Goal: Information Seeking & Learning: Learn about a topic

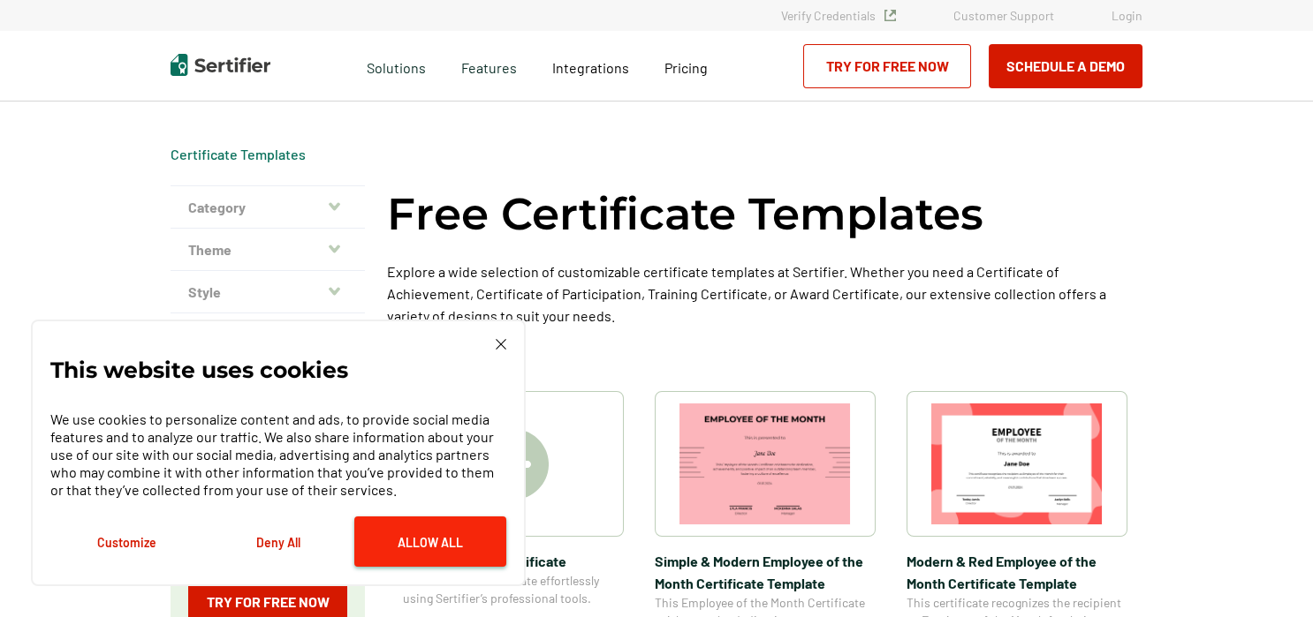
click at [442, 539] on button "Allow All" at bounding box center [430, 542] width 152 height 50
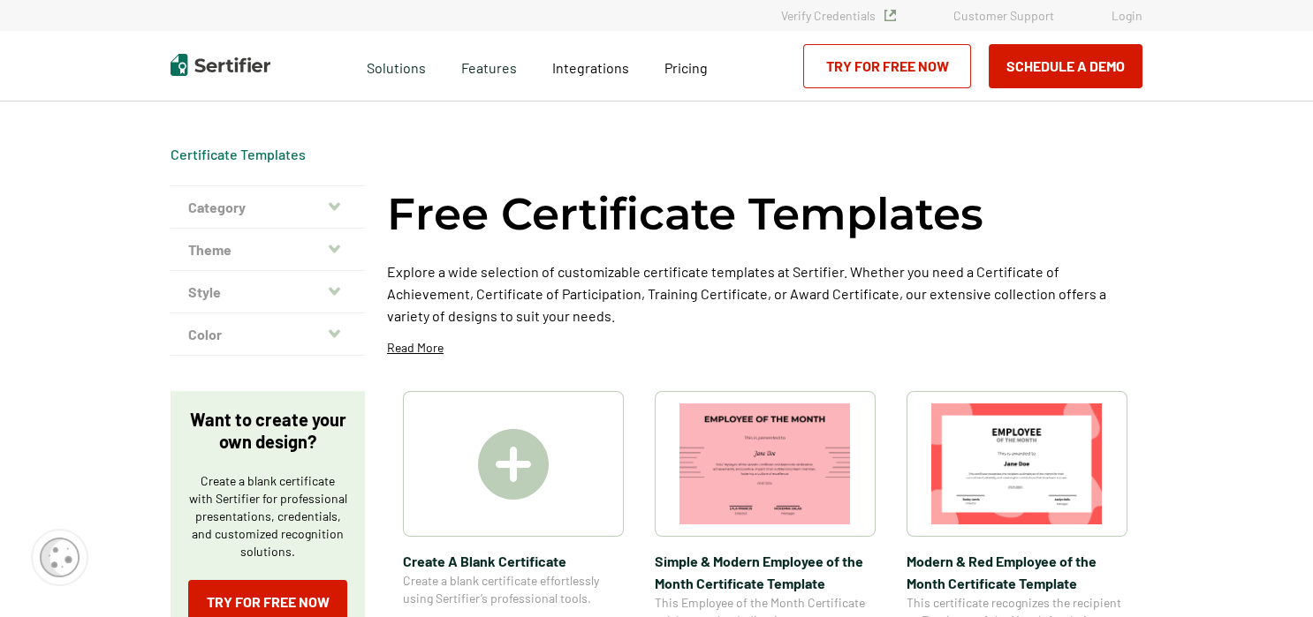
click at [223, 204] on button "Category" at bounding box center [267, 207] width 194 height 42
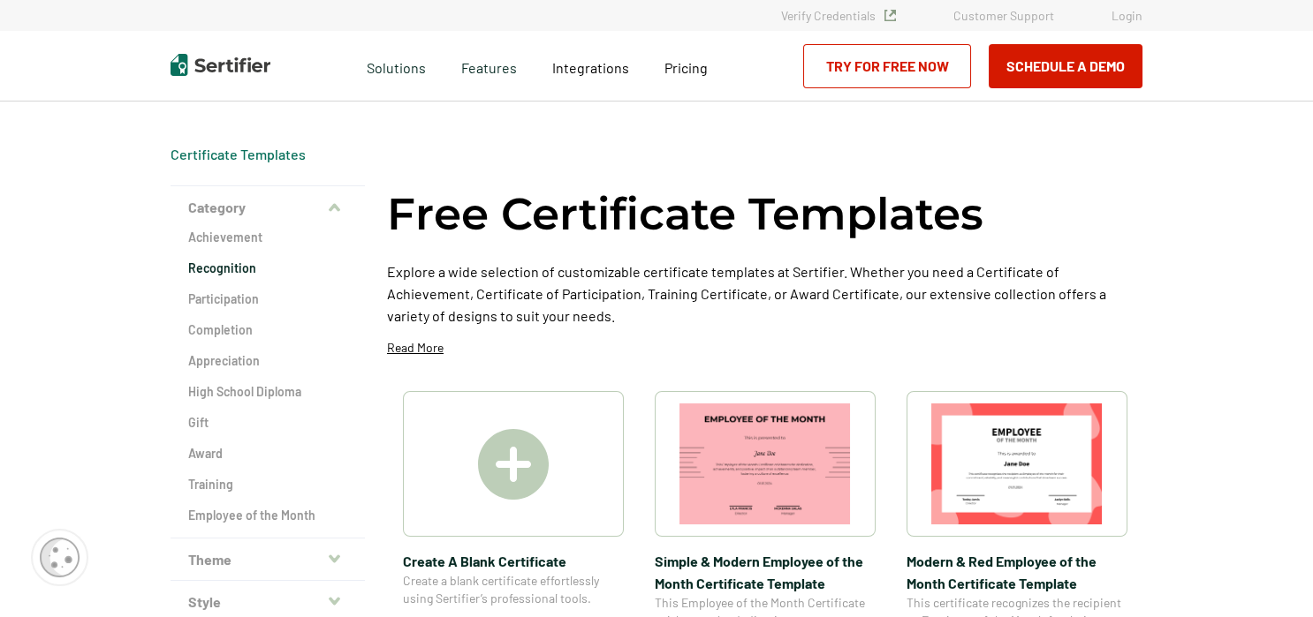
click at [213, 269] on h2 "Recognition" at bounding box center [267, 269] width 159 height 18
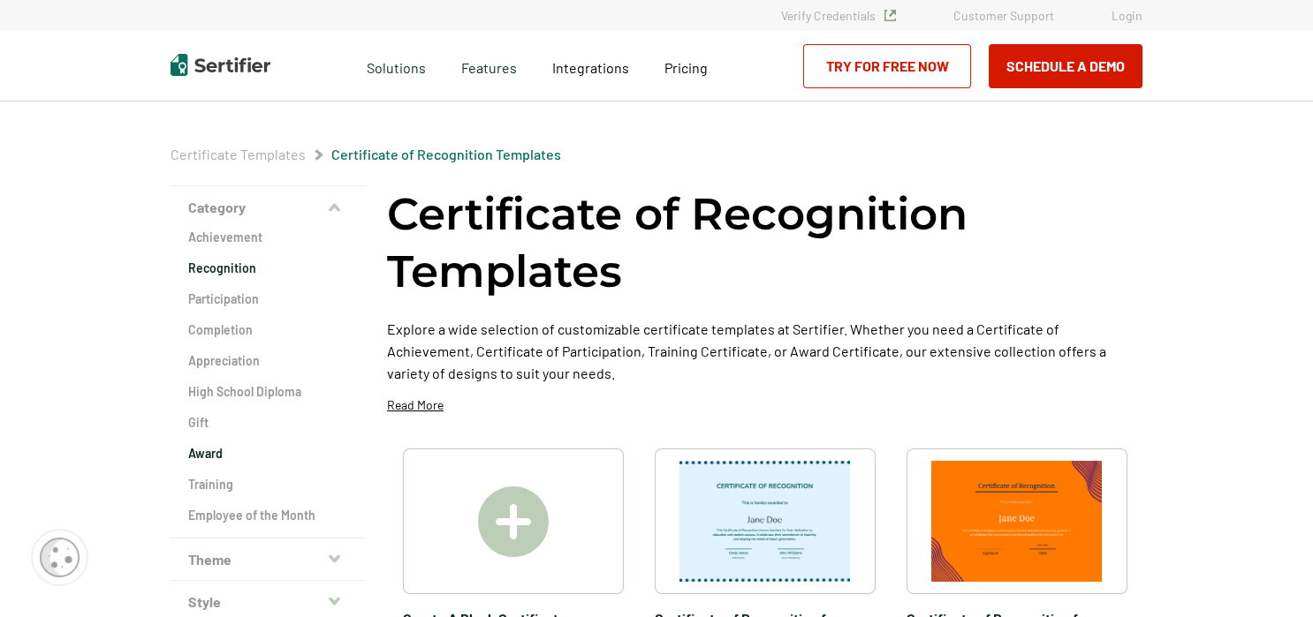
click at [202, 451] on h2 "Award" at bounding box center [267, 454] width 159 height 18
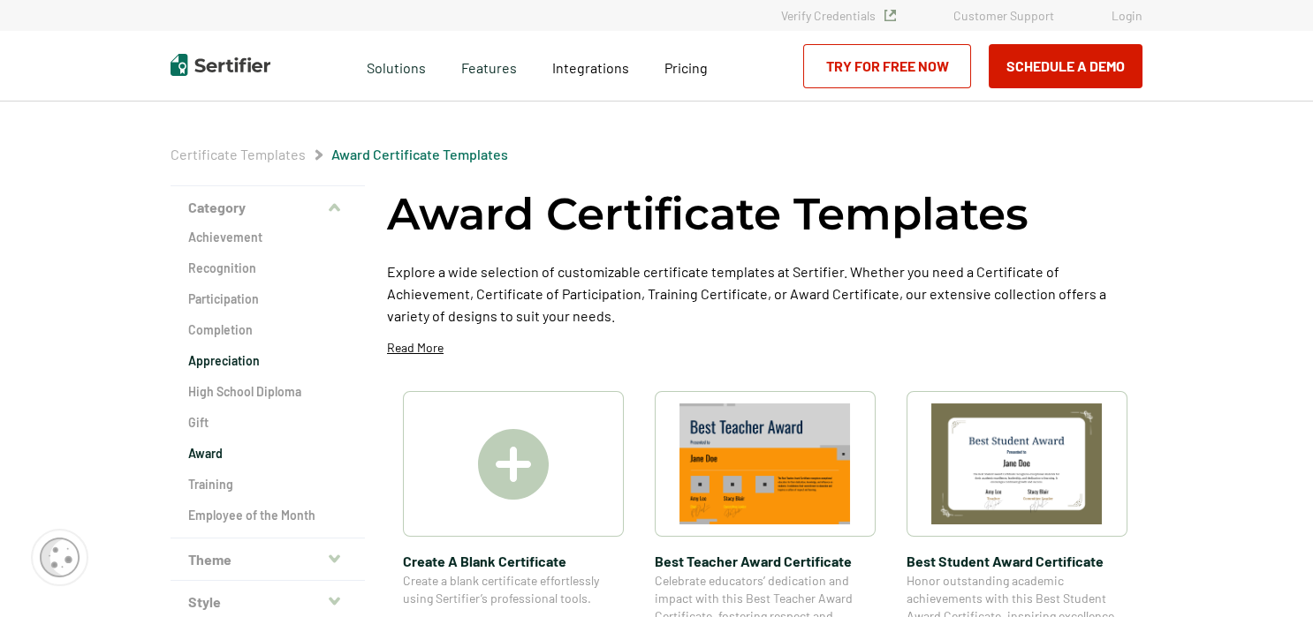
click at [219, 359] on h2 "Appreciation" at bounding box center [267, 361] width 159 height 18
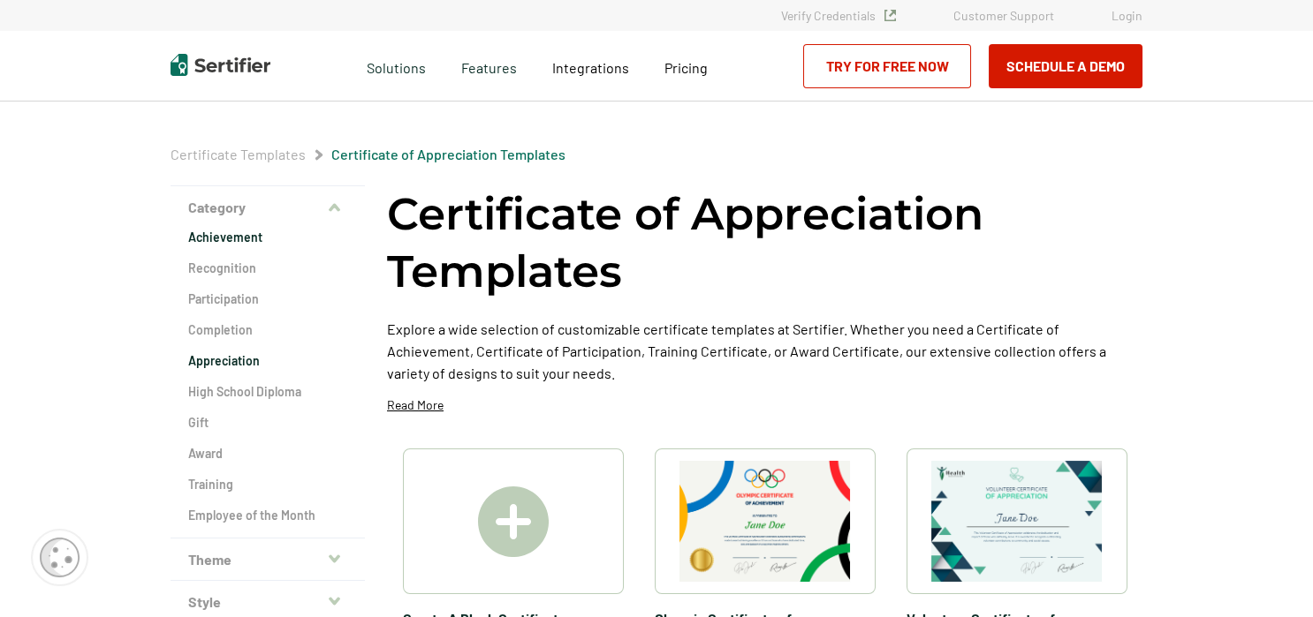
click at [224, 238] on h2 "Achievement" at bounding box center [267, 238] width 159 height 18
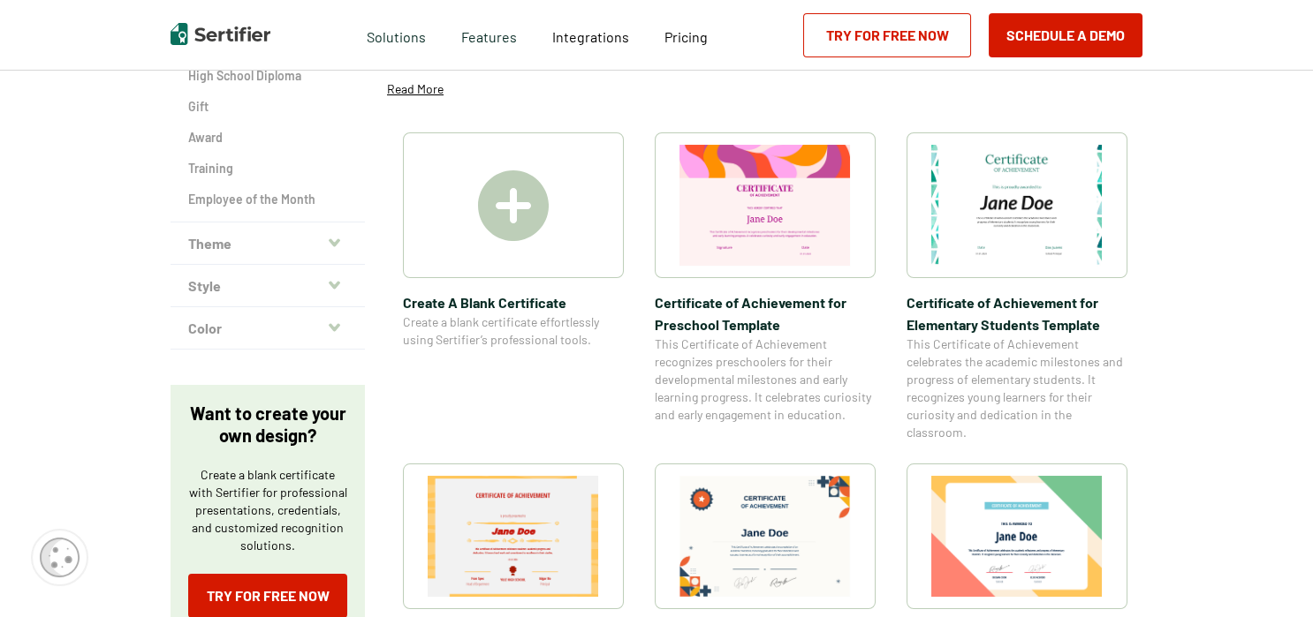
scroll to position [281, 0]
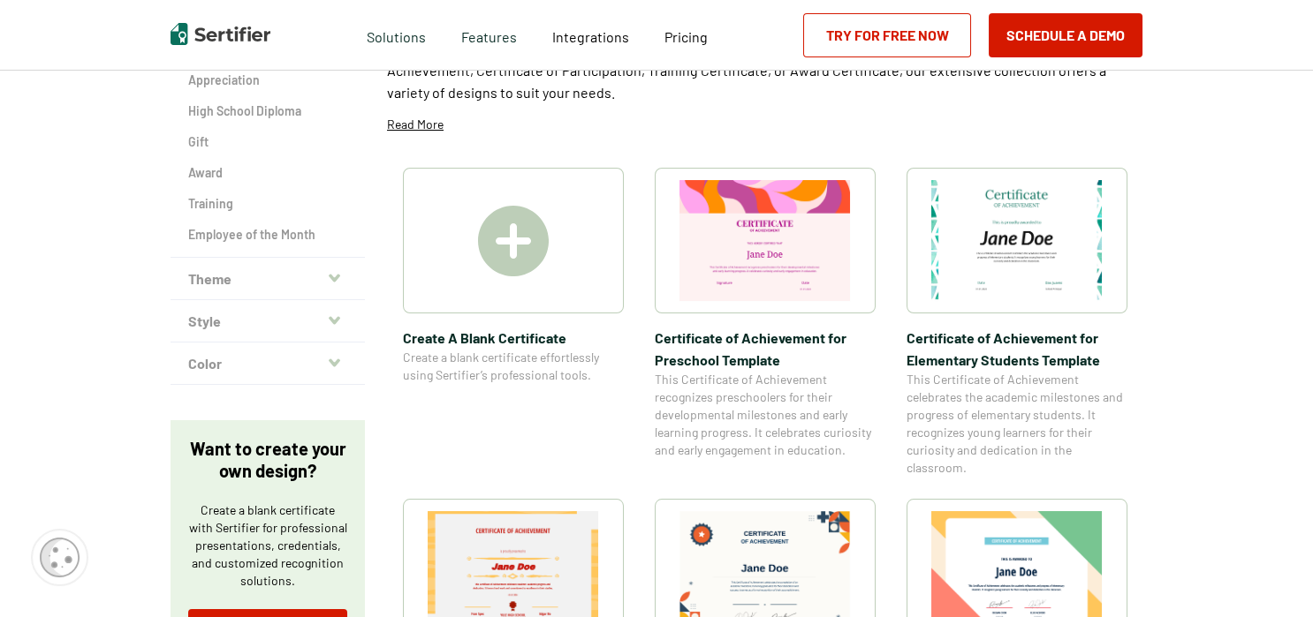
click at [208, 281] on button "Theme" at bounding box center [267, 279] width 194 height 42
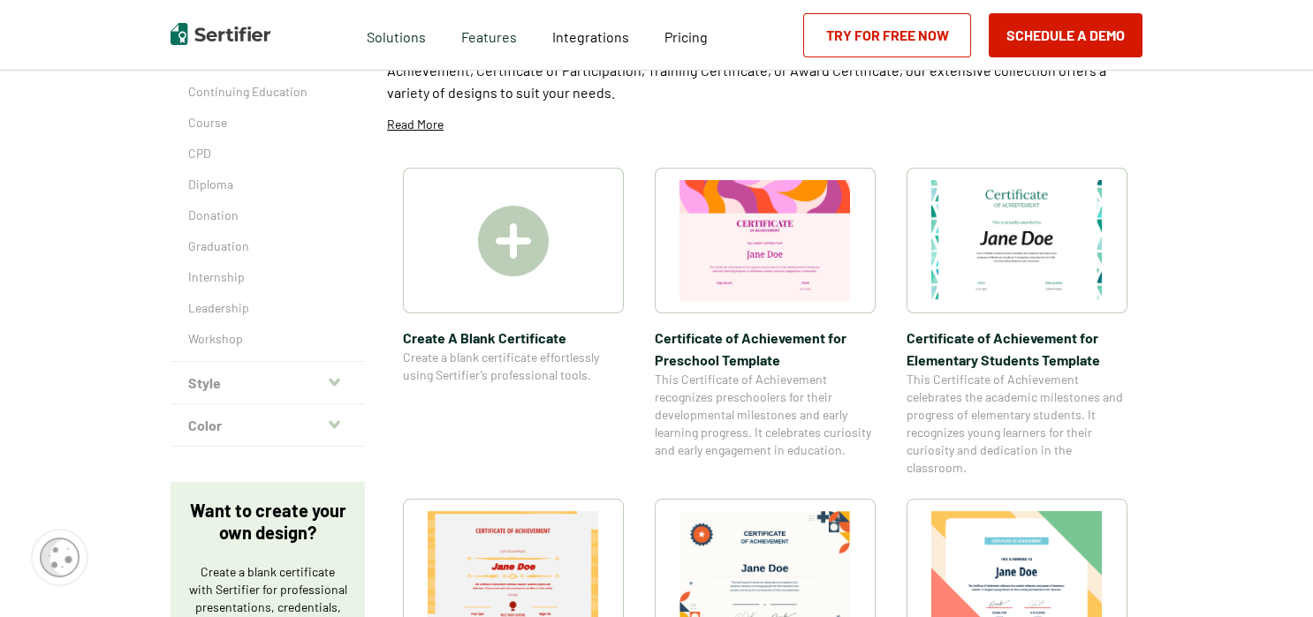
click at [211, 387] on button "Style" at bounding box center [267, 383] width 194 height 42
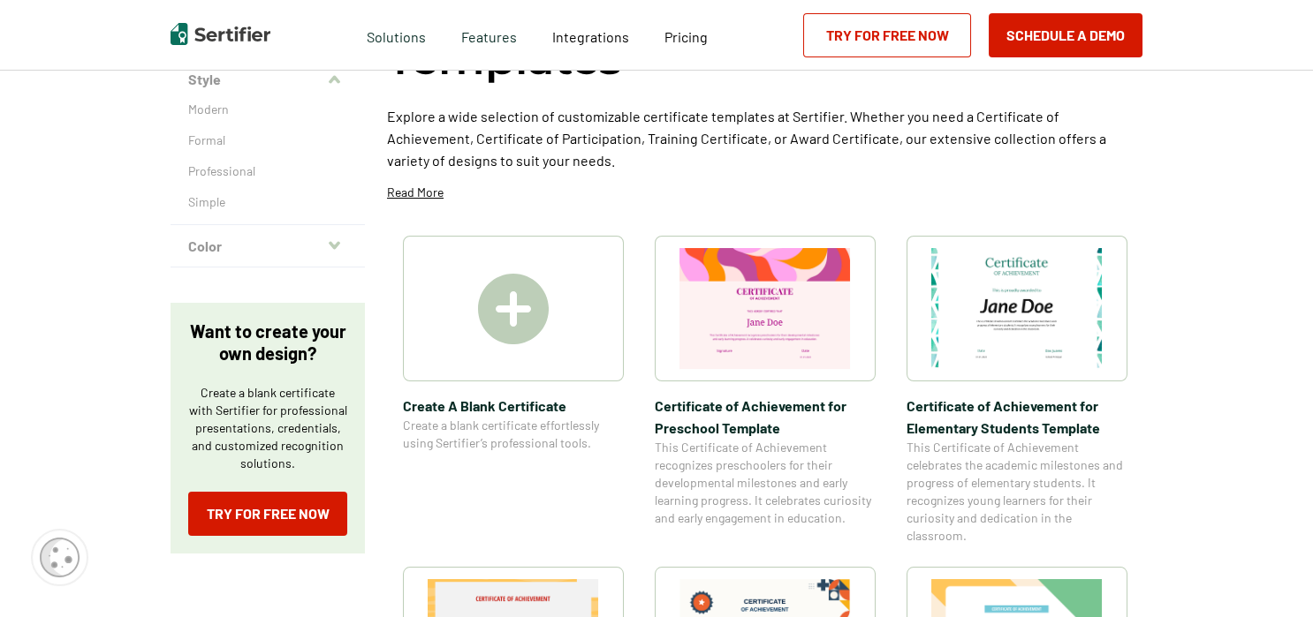
scroll to position [246, 0]
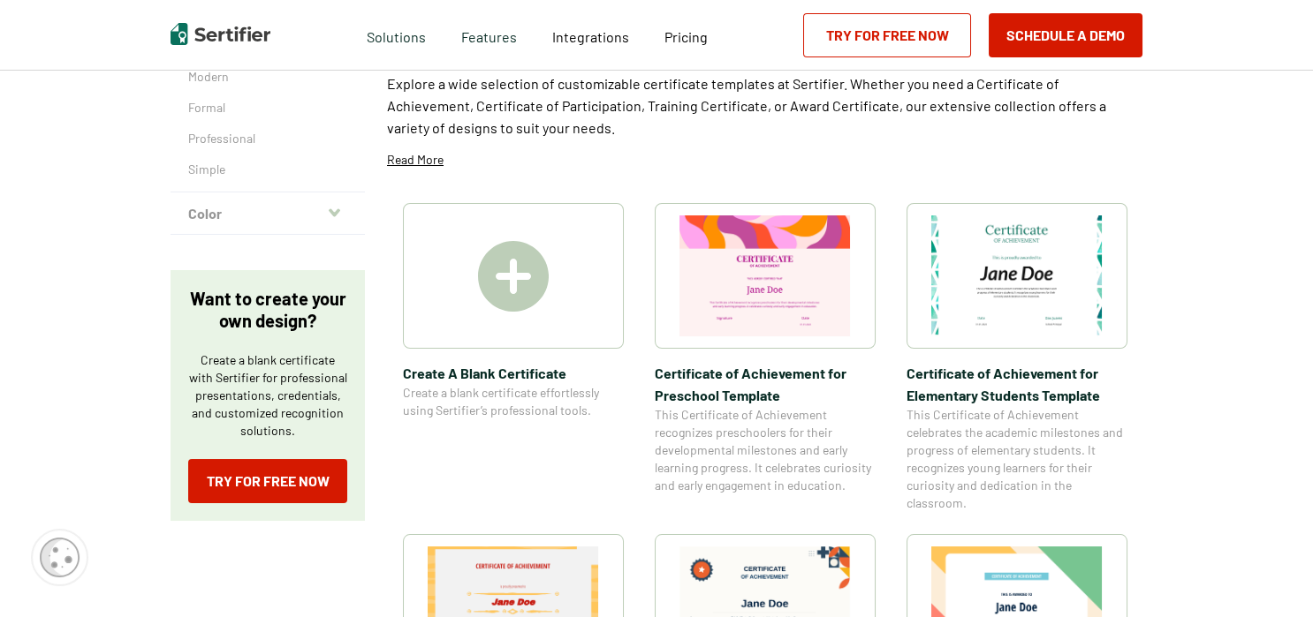
click at [205, 215] on button "Color" at bounding box center [267, 214] width 194 height 42
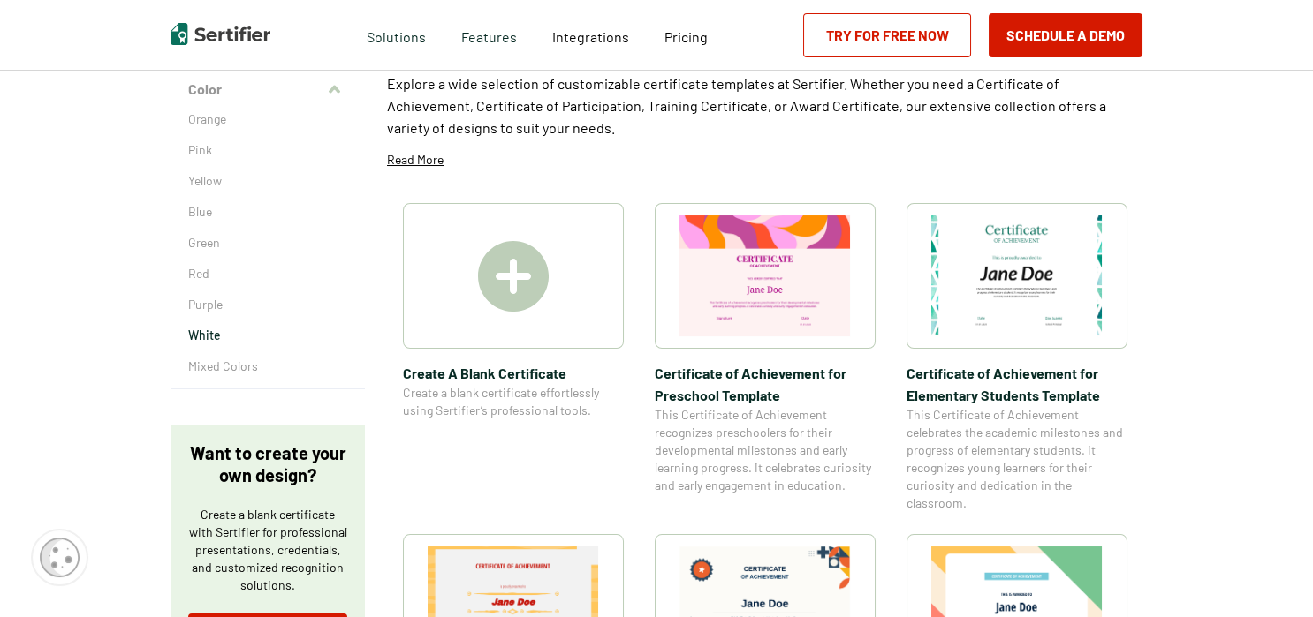
click at [210, 334] on p "White" at bounding box center [267, 336] width 159 height 18
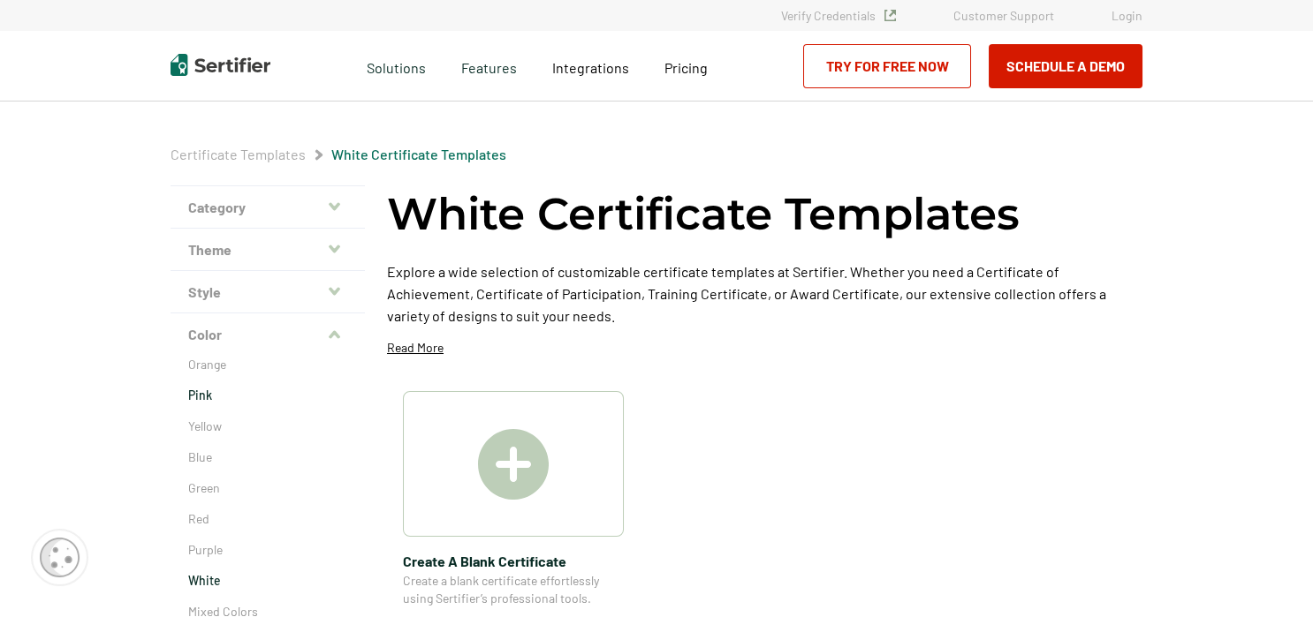
click at [198, 391] on p "Pink" at bounding box center [267, 396] width 159 height 18
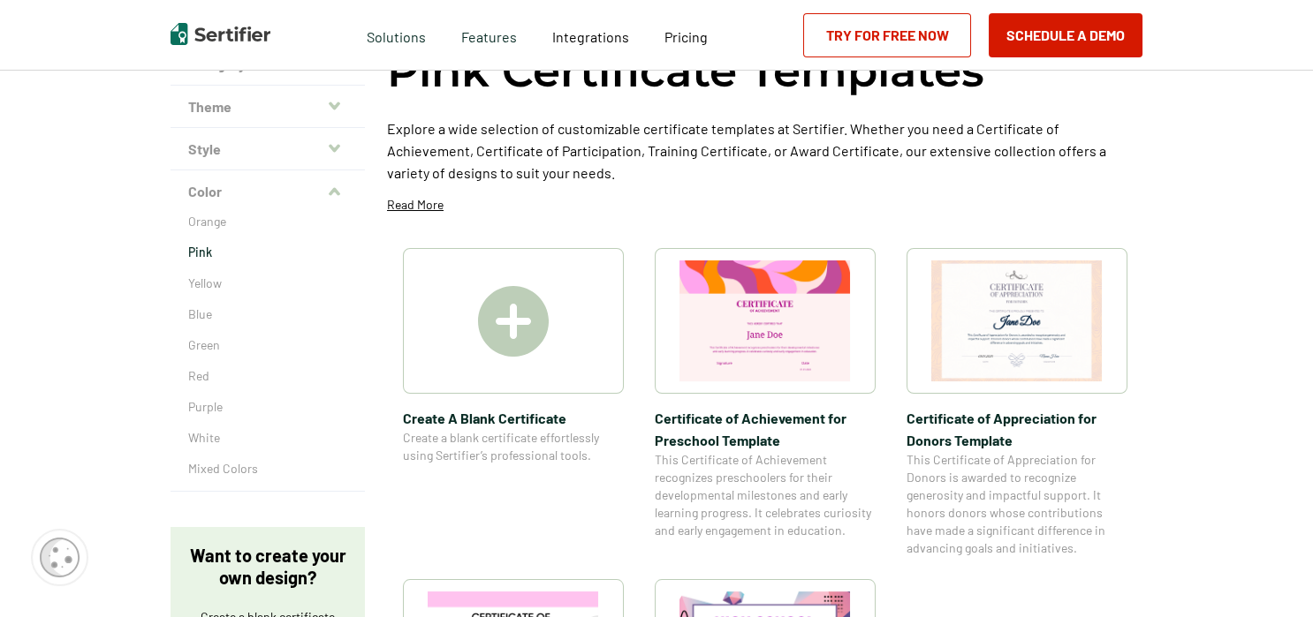
scroll to position [140, 0]
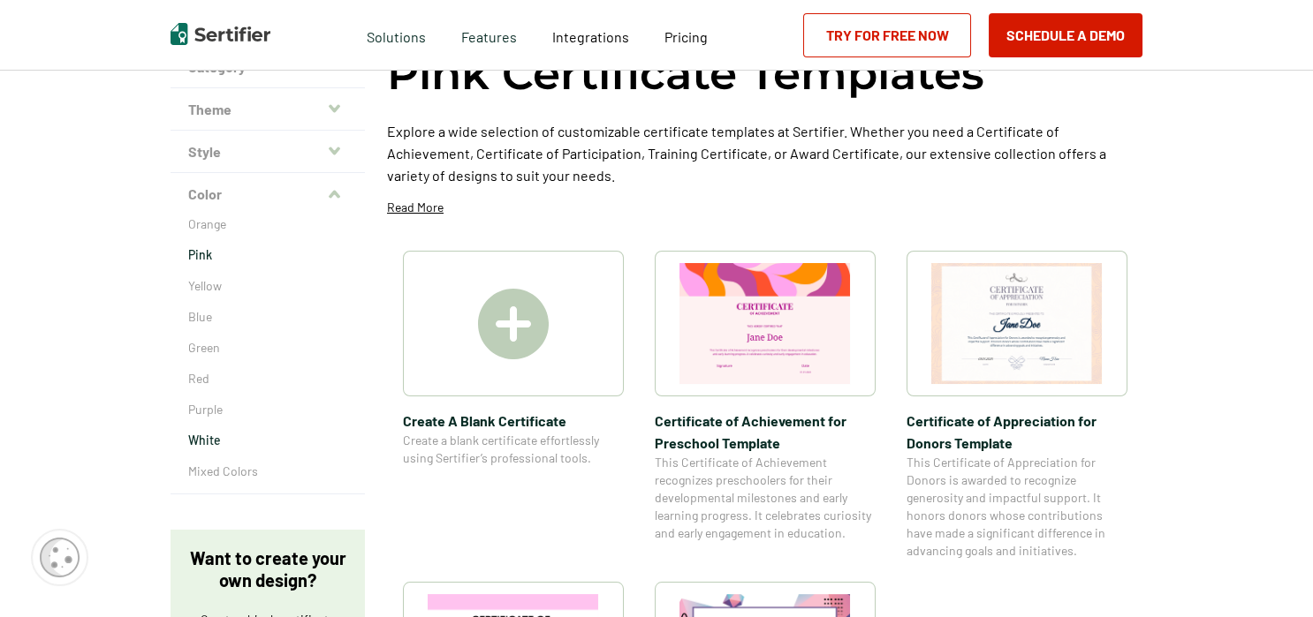
click at [206, 442] on p "White" at bounding box center [267, 441] width 159 height 18
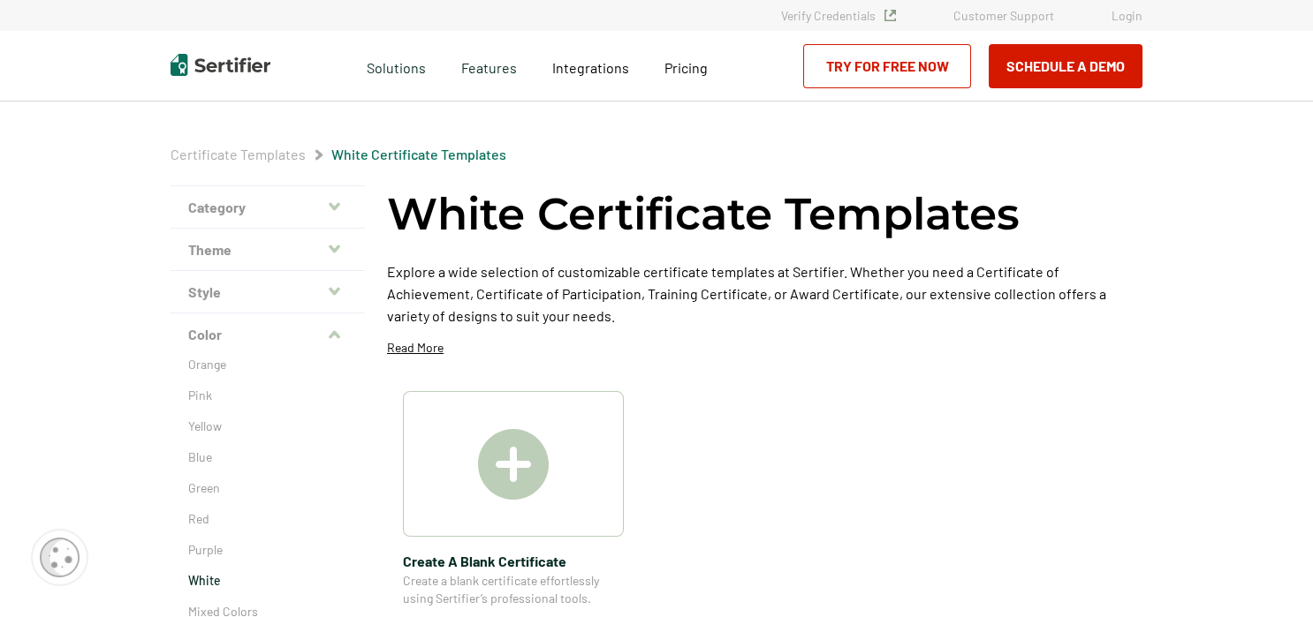
click at [505, 476] on img at bounding box center [513, 464] width 71 height 71
